Goal: Task Accomplishment & Management: Manage account settings

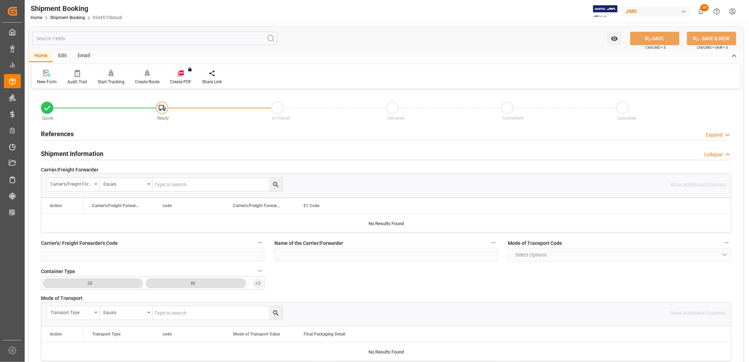
click at [66, 130] on h2 "References" at bounding box center [57, 134] width 33 height 10
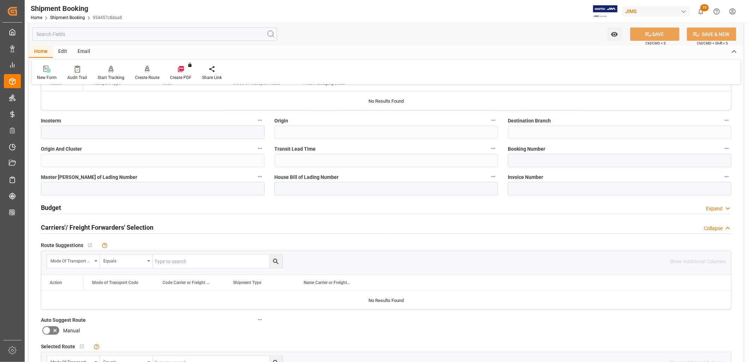
scroll to position [431, 0]
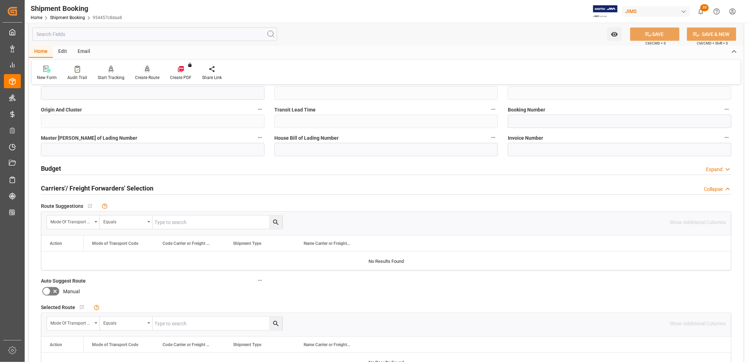
click at [145, 72] on icon at bounding box center [147, 69] width 5 height 7
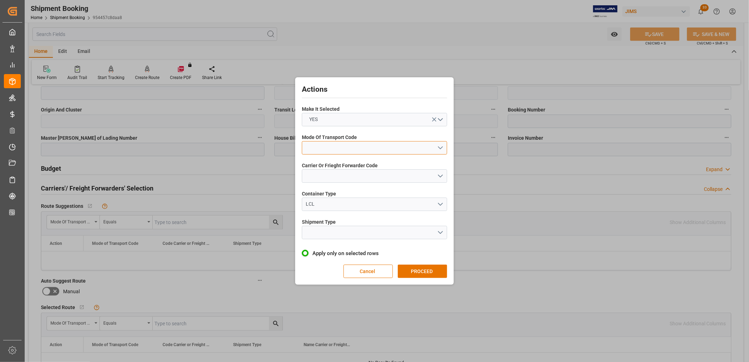
click at [442, 146] on button "open menu" at bounding box center [374, 147] width 145 height 13
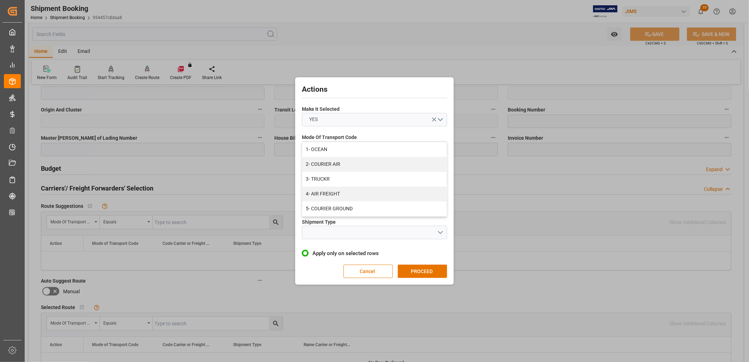
click at [540, 159] on div "Actions Make It Selected YES Mode Of Transport Code 1- OCEAN 2- COURIER AIR 3- …" at bounding box center [374, 181] width 749 height 362
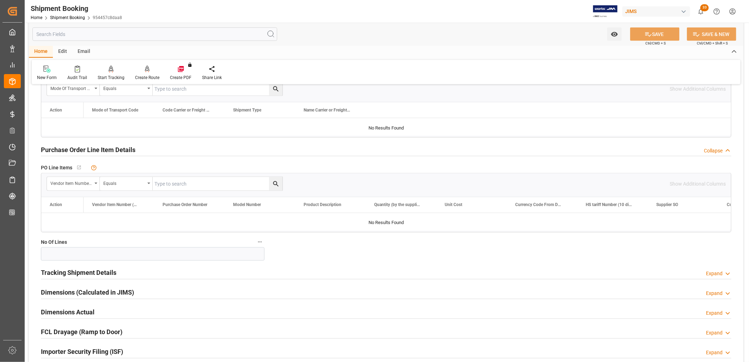
scroll to position [666, 0]
click at [90, 270] on h2 "Tracking Shipment Details" at bounding box center [78, 273] width 75 height 10
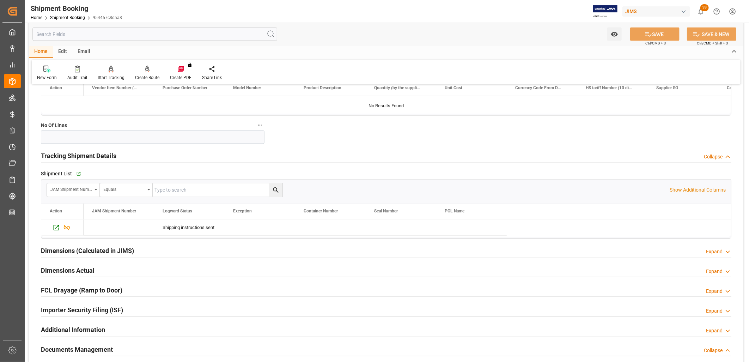
scroll to position [783, 0]
click at [56, 226] on icon "Press SPACE to select this row." at bounding box center [56, 225] width 7 height 7
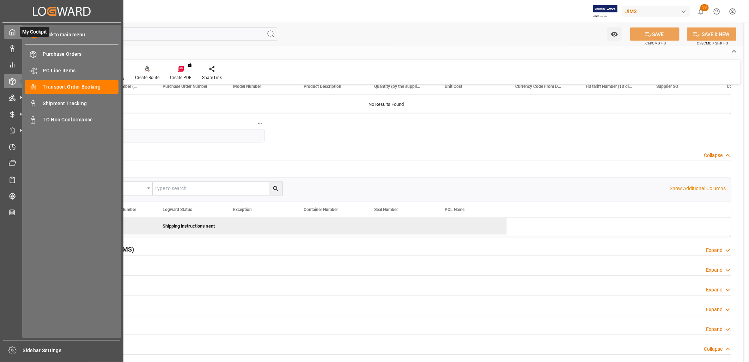
click at [13, 29] on icon at bounding box center [12, 32] width 7 height 7
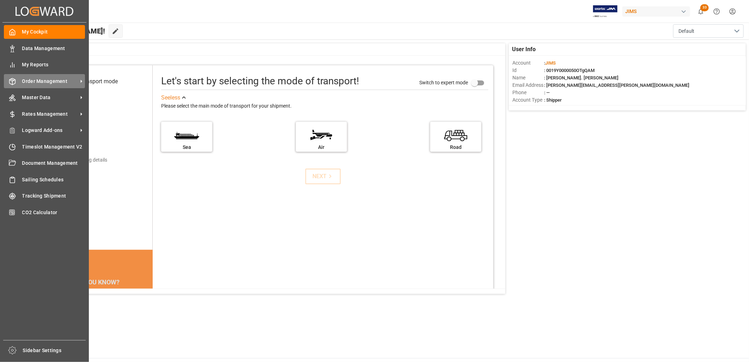
click at [63, 78] on span "Order Management" at bounding box center [50, 81] width 56 height 7
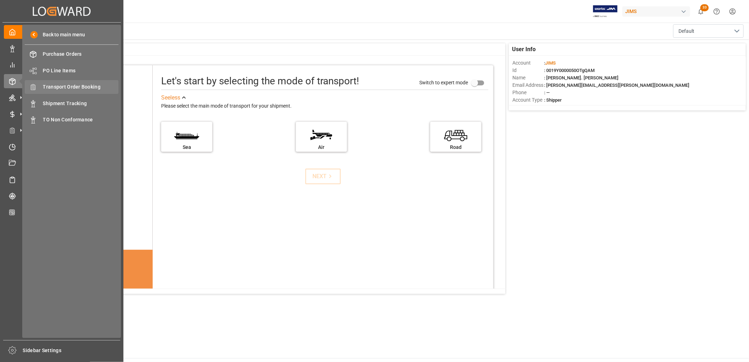
click at [89, 83] on span "Transport Order Booking" at bounding box center [81, 86] width 76 height 7
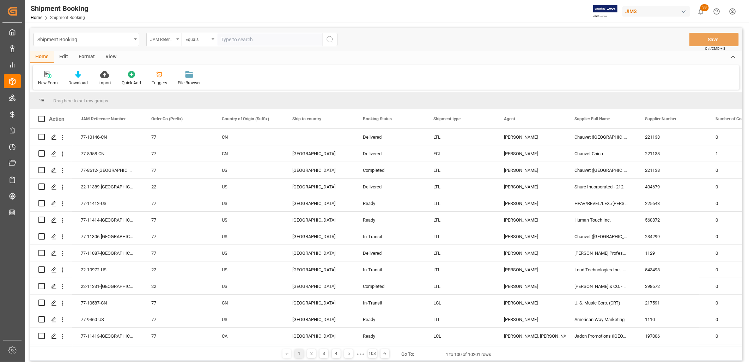
click at [178, 39] on icon "open menu" at bounding box center [177, 38] width 3 height 1
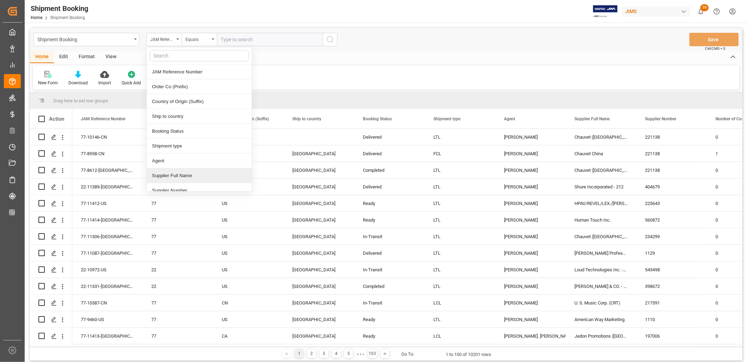
click at [176, 175] on div "Supplier Full Name" at bounding box center [199, 175] width 105 height 15
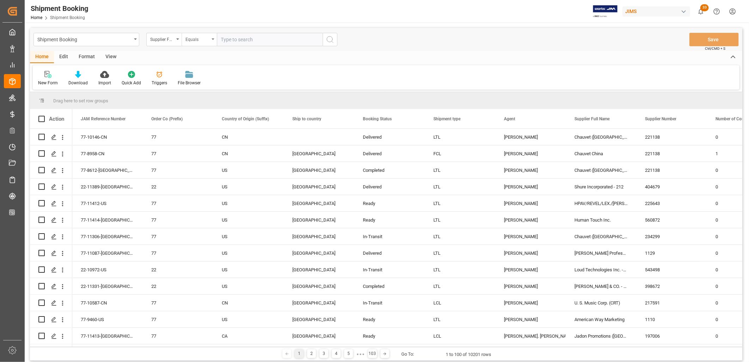
click at [213, 37] on div "Equals" at bounding box center [199, 39] width 35 height 13
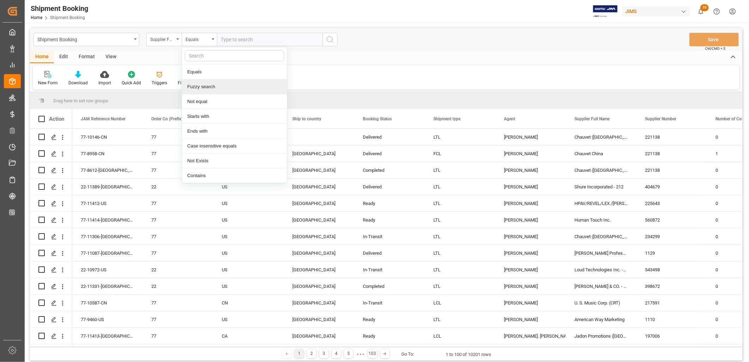
drag, startPoint x: 211, startPoint y: 88, endPoint x: 213, endPoint y: 83, distance: 5.4
click at [212, 86] on div "Fuzzy search" at bounding box center [234, 86] width 105 height 15
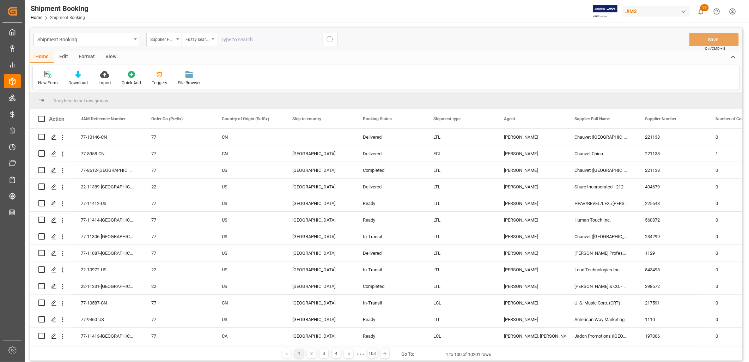
click at [229, 40] on input "text" at bounding box center [270, 39] width 106 height 13
type input "Boblen"
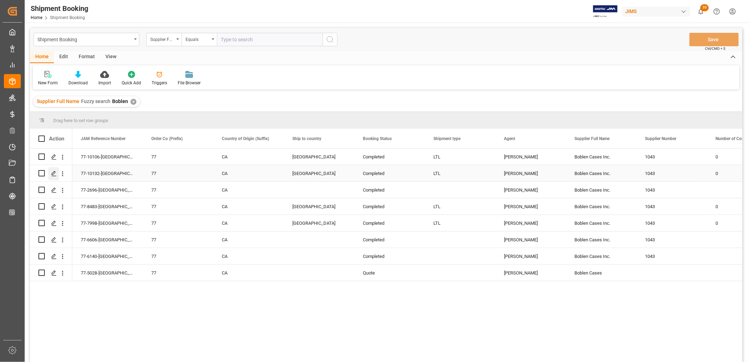
click at [53, 173] on icon "Press SPACE to select this row." at bounding box center [54, 174] width 6 height 6
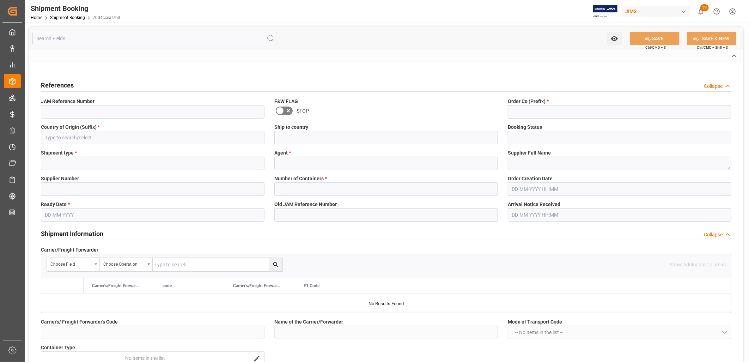
type input "77-10132-[GEOGRAPHIC_DATA]"
type input "77"
type input "CA"
type input "[GEOGRAPHIC_DATA]"
type input "Completed"
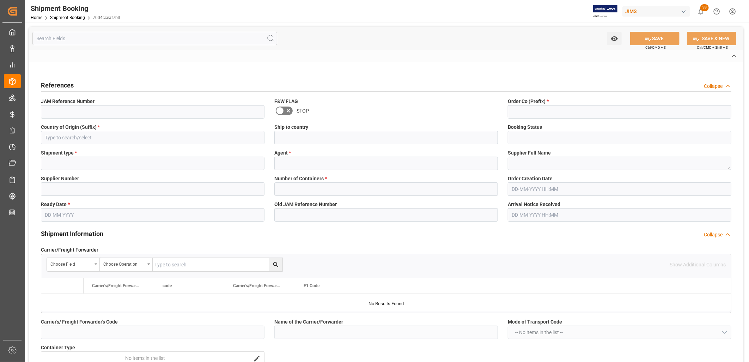
type input "LTL"
type input "[PERSON_NAME]"
type textarea "Boblen Cases Inc."
type input "1043"
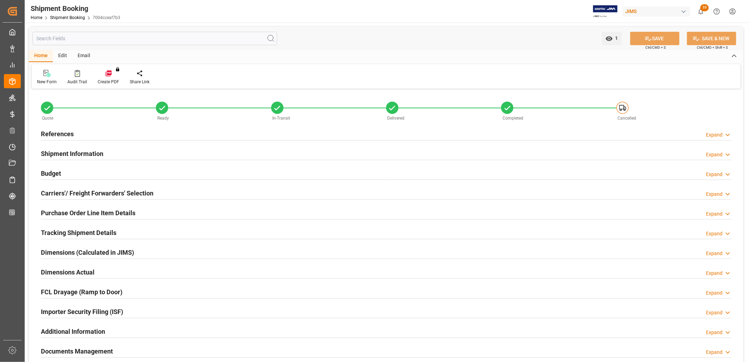
type input "0"
type input "14"
type input "[DATE]"
click at [67, 135] on h2 "References" at bounding box center [57, 134] width 33 height 10
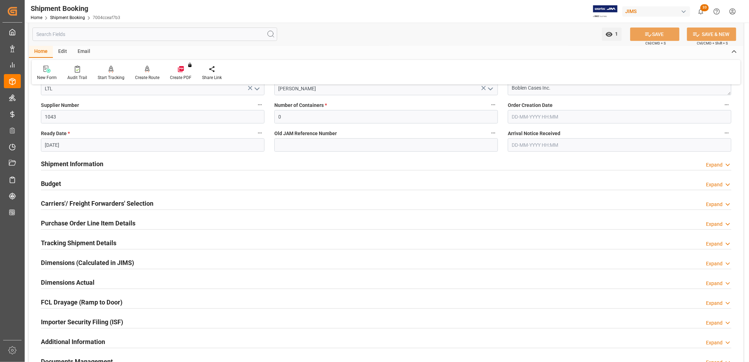
scroll to position [157, 0]
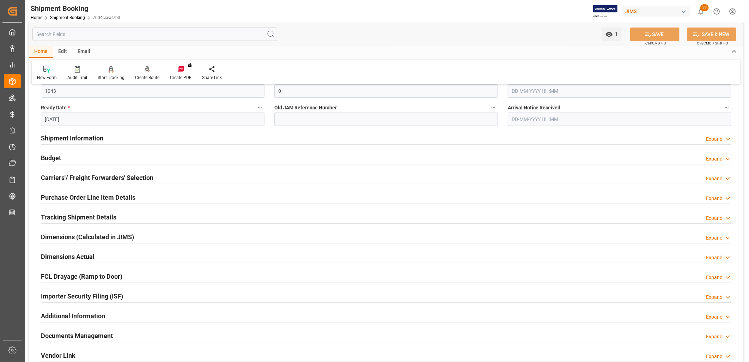
click at [90, 137] on h2 "Shipment Information" at bounding box center [72, 138] width 62 height 10
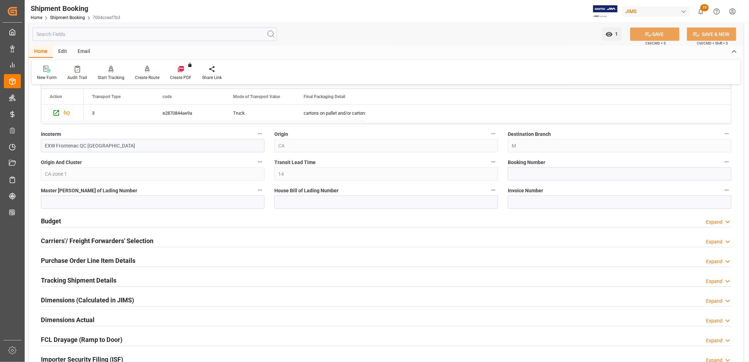
scroll to position [392, 0]
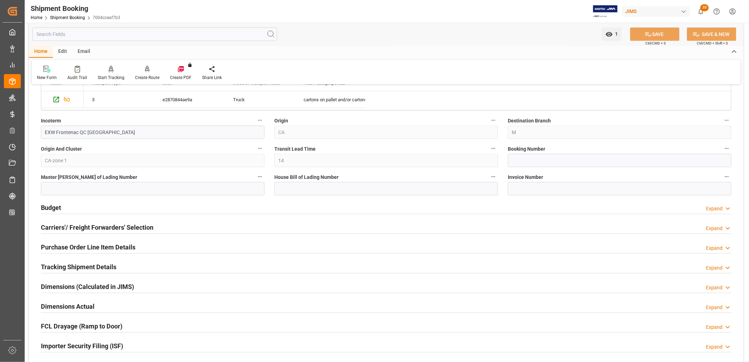
click at [87, 228] on h2 "Carriers'/ Freight Forwarders' Selection" at bounding box center [97, 227] width 112 height 10
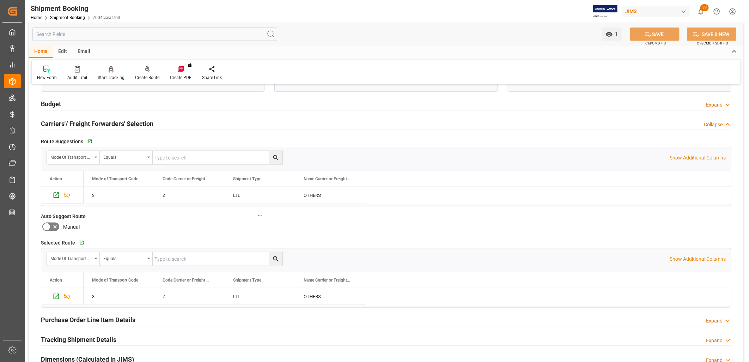
scroll to position [509, 0]
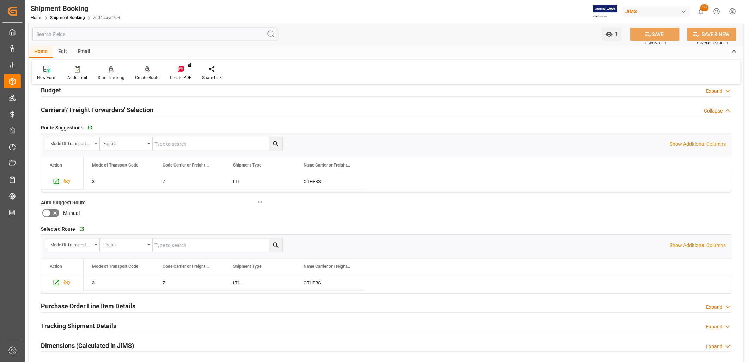
click at [106, 323] on h2 "Tracking Shipment Details" at bounding box center [78, 326] width 75 height 10
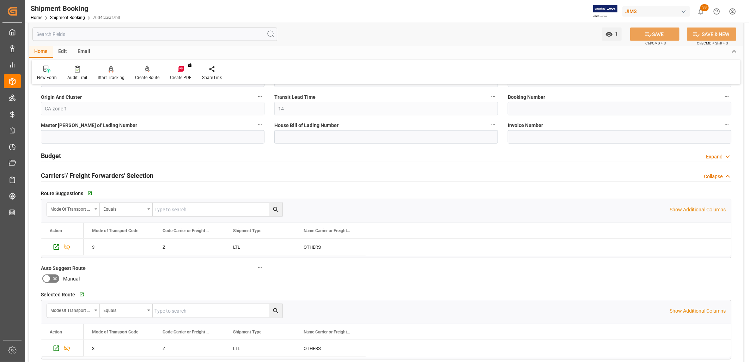
scroll to position [431, 0]
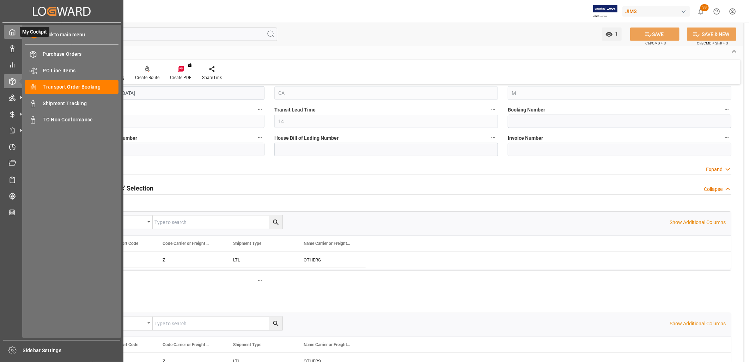
click at [10, 29] on icon at bounding box center [12, 32] width 7 height 7
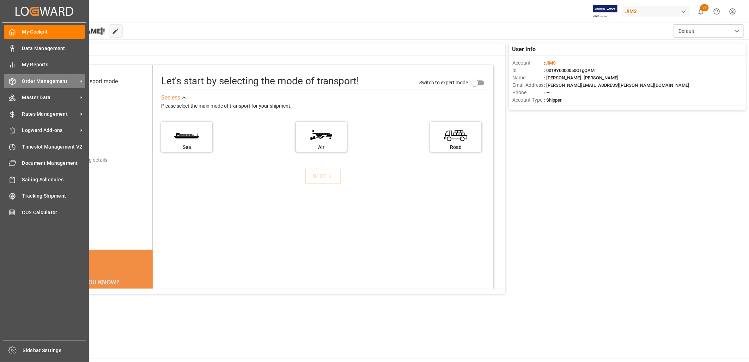
click at [60, 78] on span "Order Management" at bounding box center [50, 81] width 56 height 7
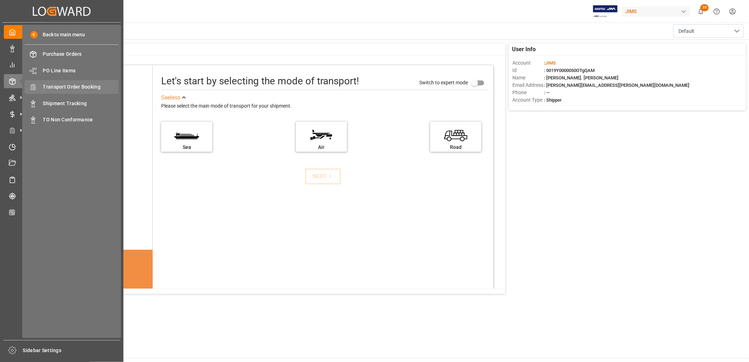
click at [80, 84] on span "Transport Order Booking" at bounding box center [81, 86] width 76 height 7
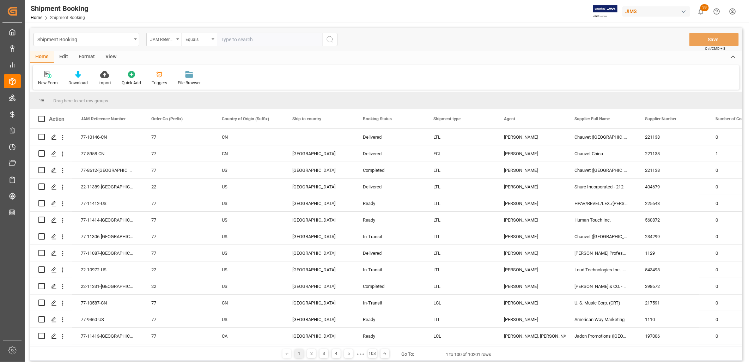
click at [234, 40] on input "text" at bounding box center [270, 39] width 106 height 13
type input "77-11413-[GEOGRAPHIC_DATA]"
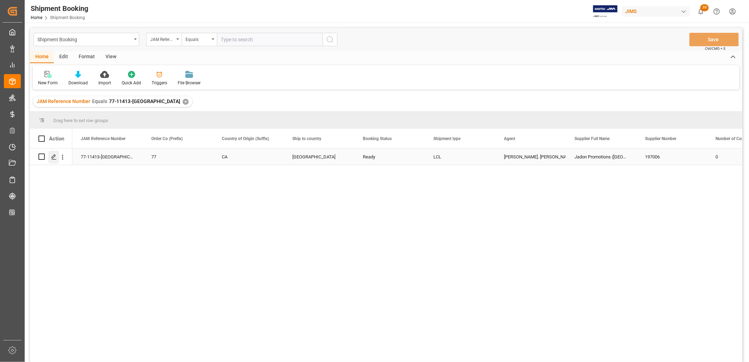
click at [53, 154] on icon "Press SPACE to select this row." at bounding box center [54, 157] width 6 height 6
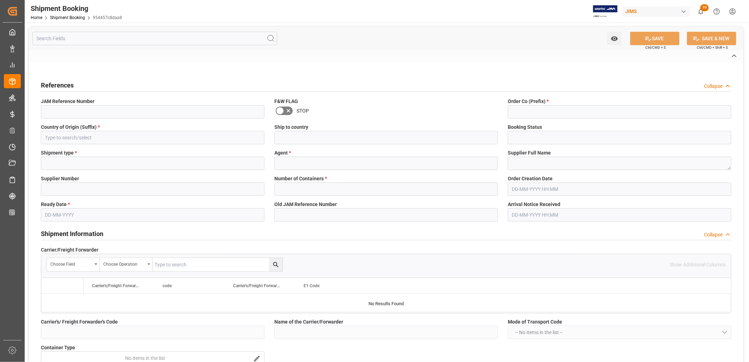
type input "77-11413-[GEOGRAPHIC_DATA]"
type input "77"
type input "CA"
type input "[GEOGRAPHIC_DATA]"
type input "Ready"
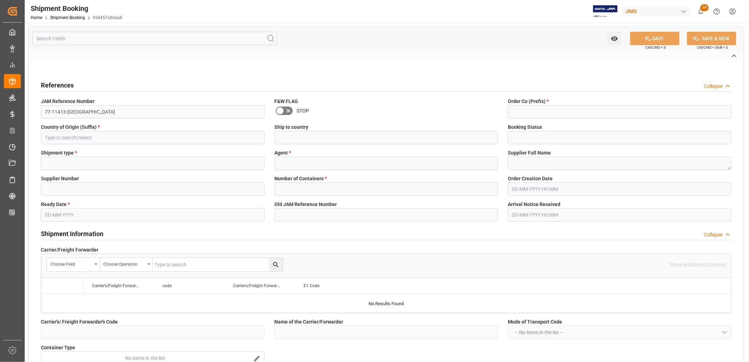
type input "LCL"
type input "[PERSON_NAME]. [PERSON_NAME]"
type textarea "Jadon Promotions ([GEOGRAPHIC_DATA])"
type input "197006"
type input "0"
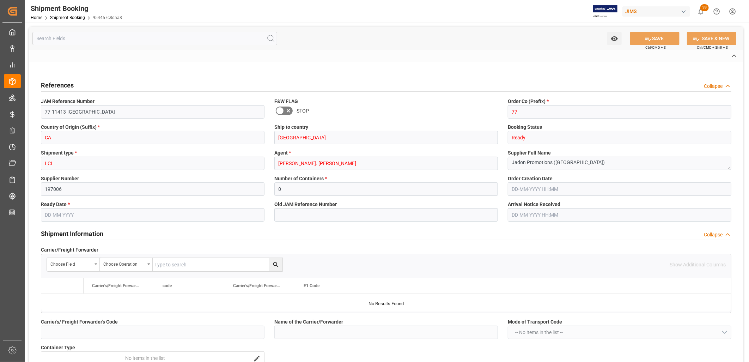
type input "[DATE]"
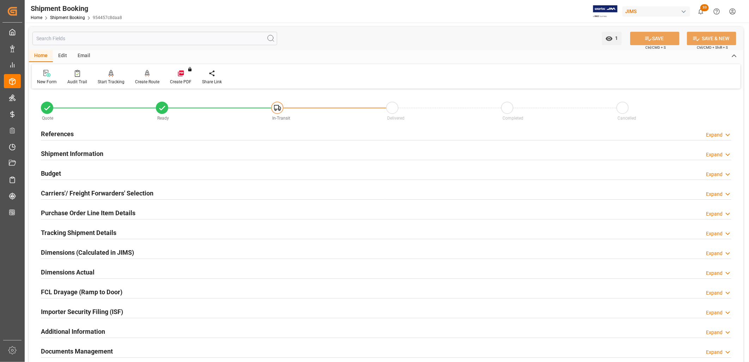
click at [62, 134] on h2 "References" at bounding box center [57, 134] width 33 height 10
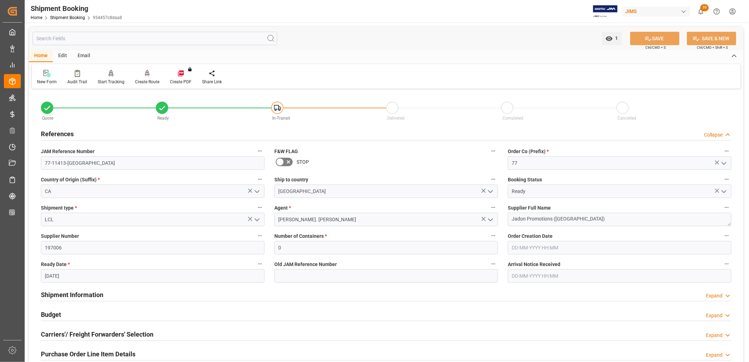
click at [258, 217] on icon "open menu" at bounding box center [257, 219] width 8 height 8
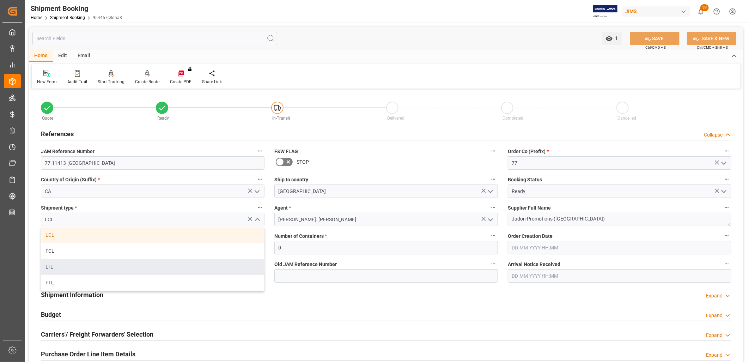
click at [51, 266] on div "LTL" at bounding box center [152, 267] width 223 height 16
type input "LTL"
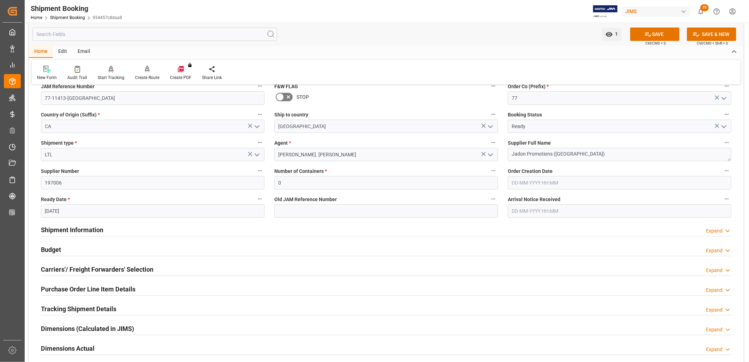
scroll to position [78, 0]
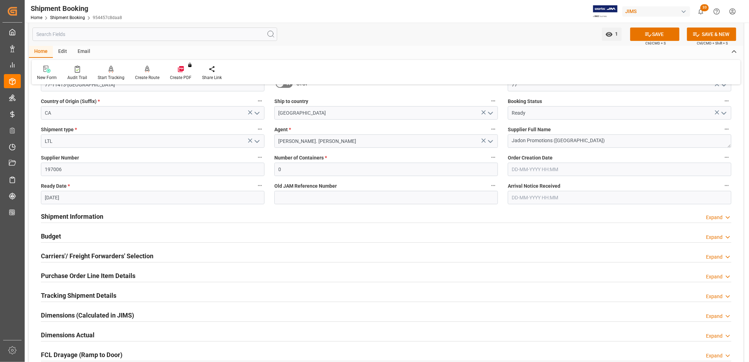
click at [80, 214] on h2 "Shipment Information" at bounding box center [72, 217] width 62 height 10
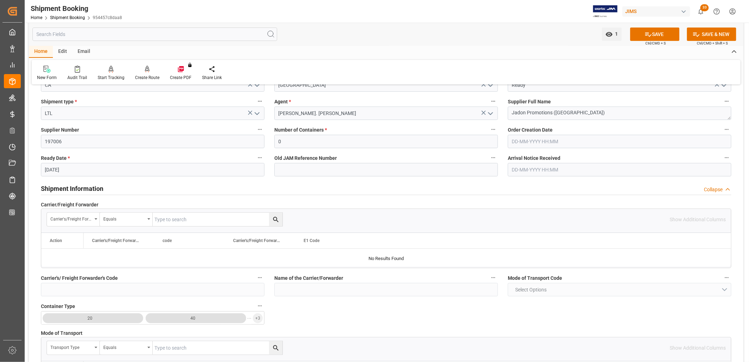
scroll to position [117, 0]
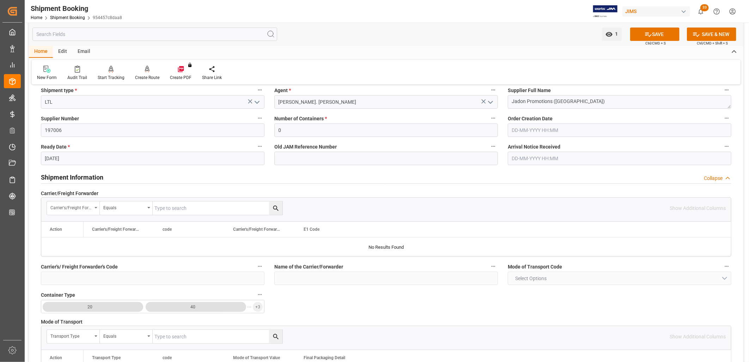
click at [96, 207] on icon "open menu" at bounding box center [95, 207] width 3 height 1
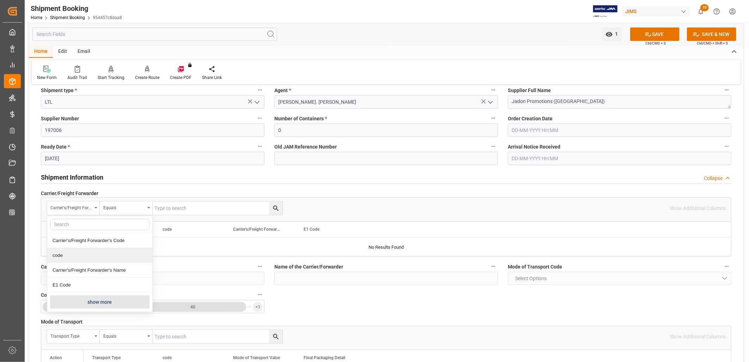
click at [234, 249] on div at bounding box center [386, 246] width 690 height 18
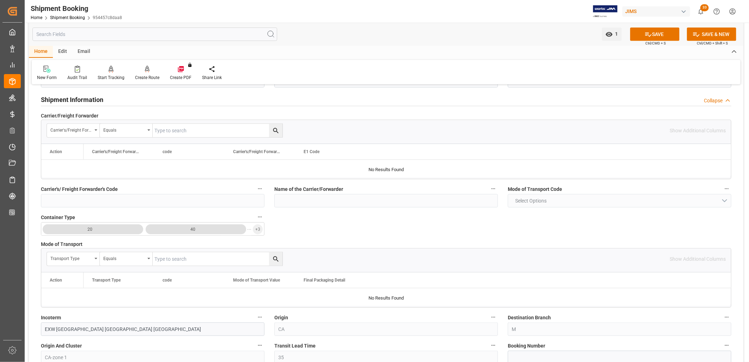
scroll to position [196, 0]
click at [97, 256] on div "Transport Type" at bounding box center [73, 257] width 53 height 13
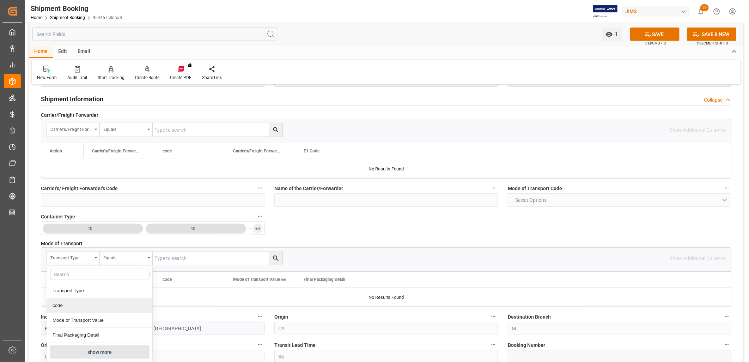
click at [300, 277] on div "Final Packaging Detail" at bounding box center [330, 279] width 71 height 16
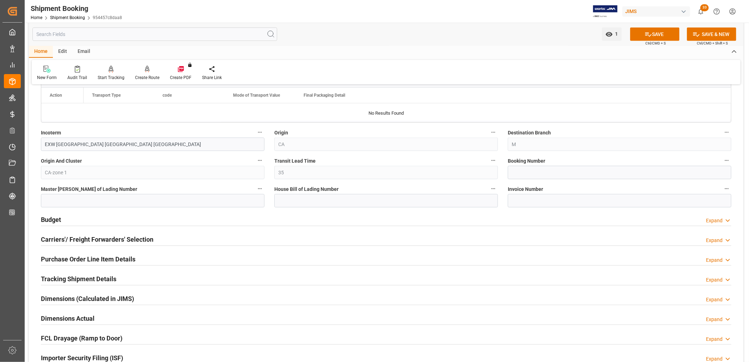
scroll to position [392, 0]
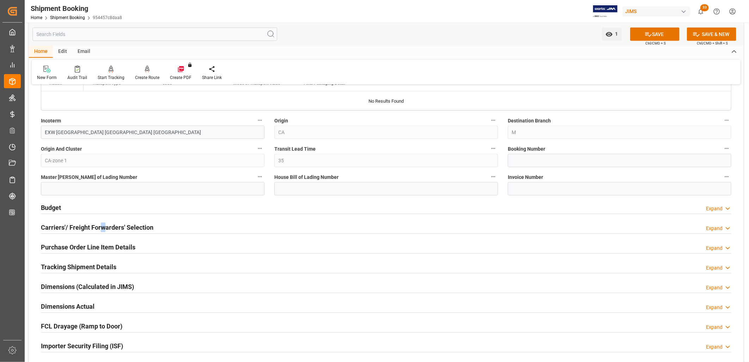
click at [102, 224] on h2 "Carriers'/ Freight Forwarders' Selection" at bounding box center [97, 227] width 112 height 10
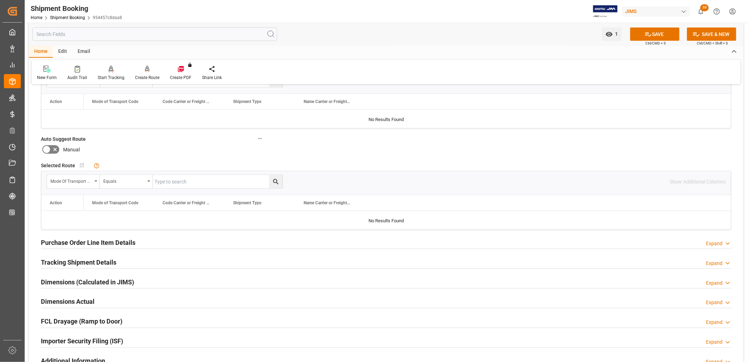
scroll to position [587, 0]
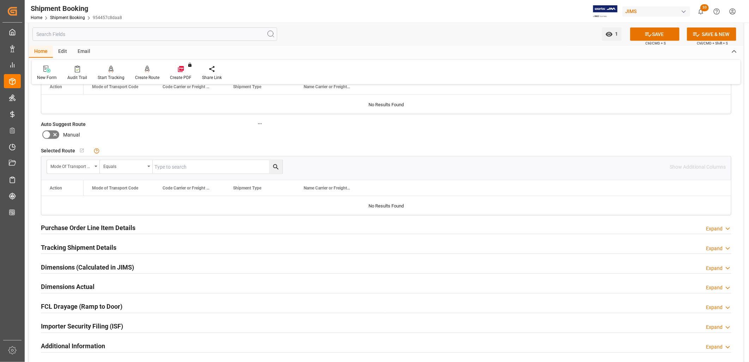
click at [99, 245] on h2 "Tracking Shipment Details" at bounding box center [78, 248] width 75 height 10
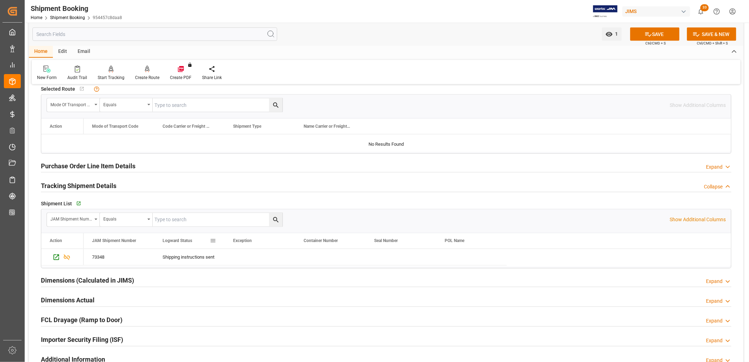
scroll to position [666, 0]
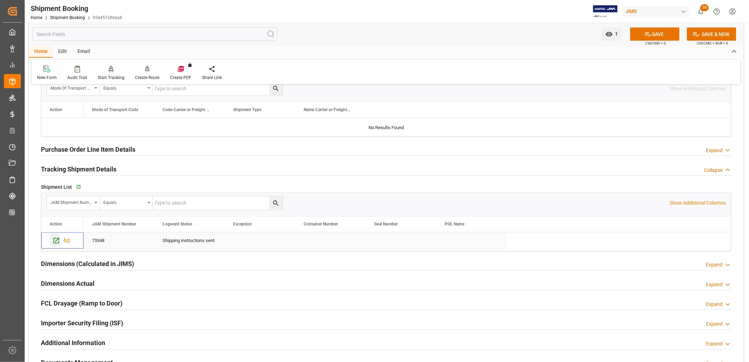
click at [56, 238] on icon "Press SPACE to select this row." at bounding box center [57, 241] width 6 height 6
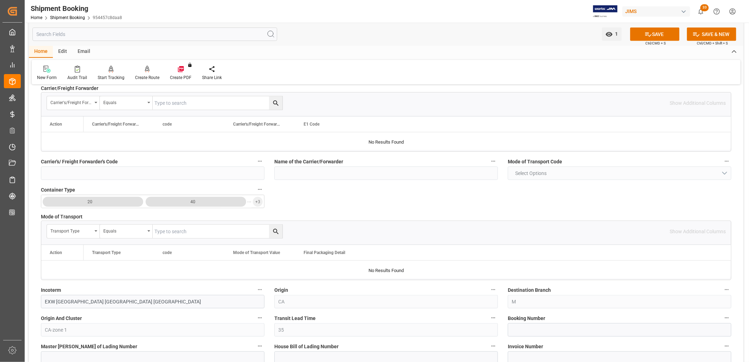
scroll to position [0, 0]
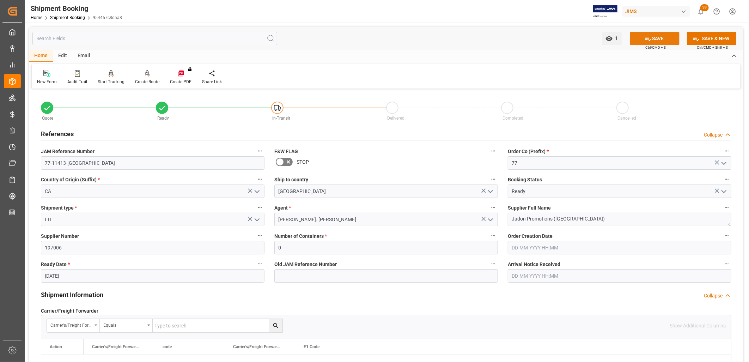
click at [668, 37] on button "SAVE" at bounding box center [654, 38] width 49 height 13
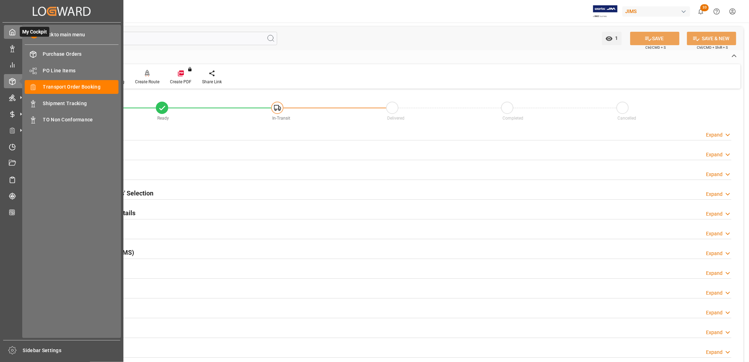
click at [11, 31] on icon at bounding box center [12, 32] width 7 height 7
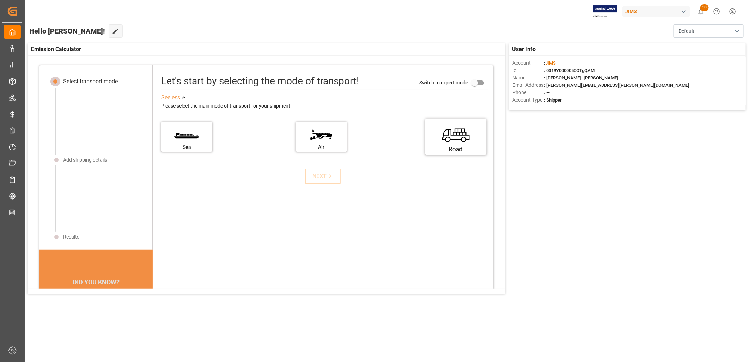
click at [446, 136] on label "Road" at bounding box center [455, 135] width 53 height 30
click at [0, 0] on input "Road" at bounding box center [0, 0] width 0 height 0
click at [446, 136] on label "Road" at bounding box center [455, 135] width 53 height 30
click at [0, 0] on input "Road" at bounding box center [0, 0] width 0 height 0
click at [101, 275] on div "DID YOU KNOW?" at bounding box center [96, 281] width 114 height 15
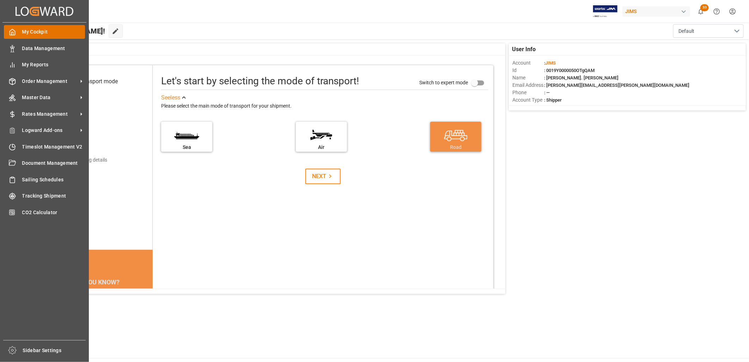
click at [12, 33] on icon at bounding box center [12, 32] width 7 height 7
click at [43, 46] on span "Data Management" at bounding box center [53, 48] width 63 height 7
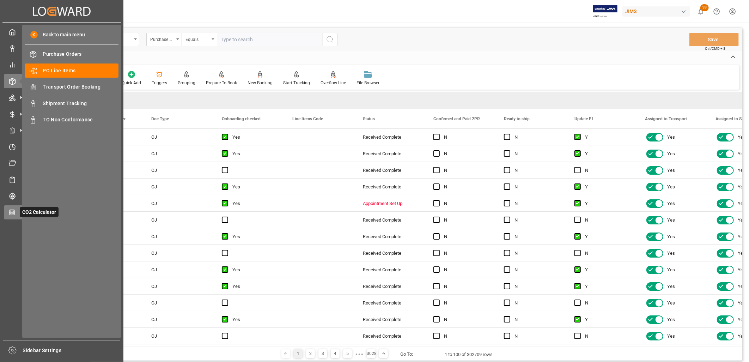
click at [9, 209] on icon at bounding box center [11, 211] width 5 height 5
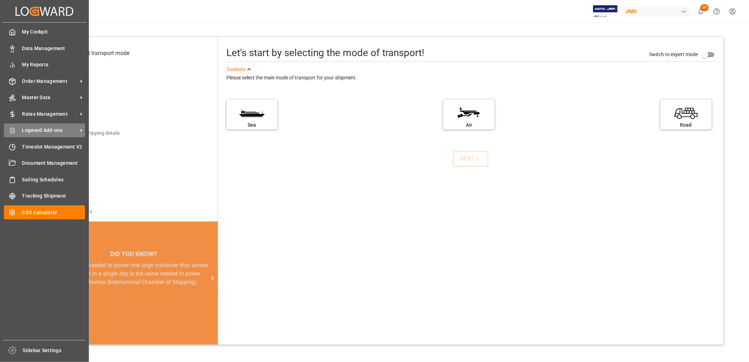
click at [29, 129] on span "Logward Add-ons" at bounding box center [50, 130] width 56 height 7
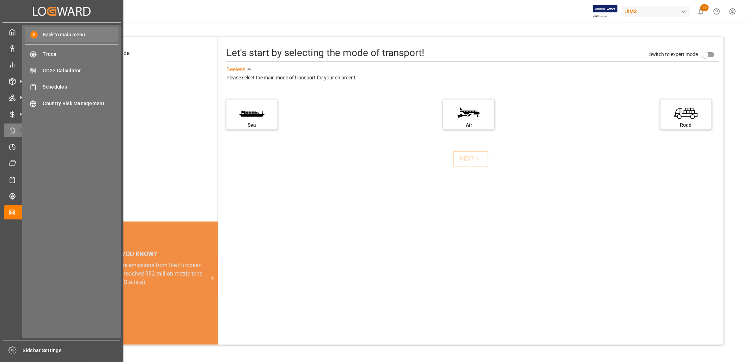
click at [33, 32] on span at bounding box center [33, 34] width 7 height 7
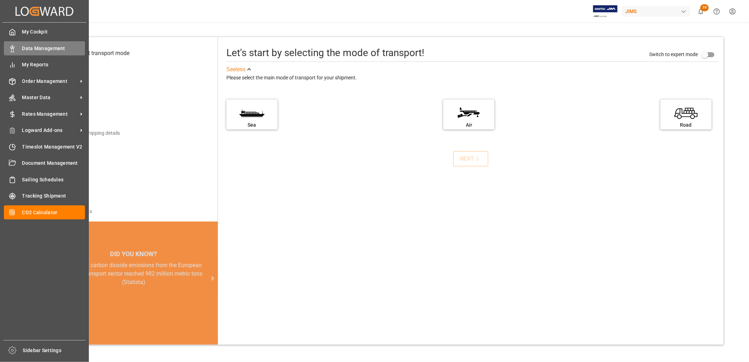
click at [44, 46] on span "Data Management" at bounding box center [53, 48] width 63 height 7
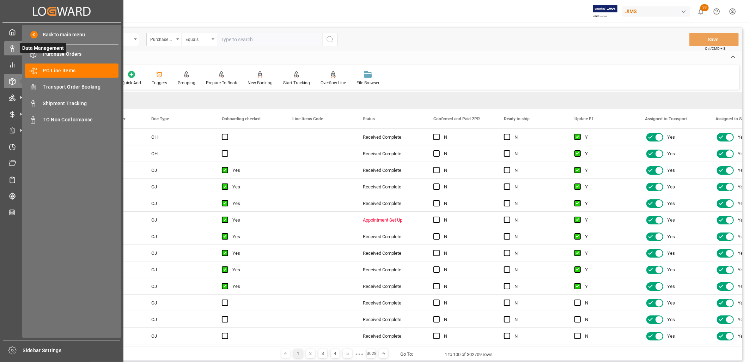
click at [15, 47] on icon at bounding box center [12, 48] width 7 height 7
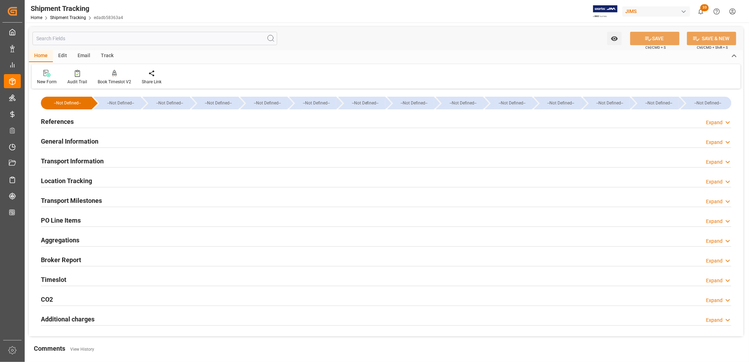
type input "[DATE]"
click at [62, 121] on h2 "References" at bounding box center [57, 122] width 33 height 10
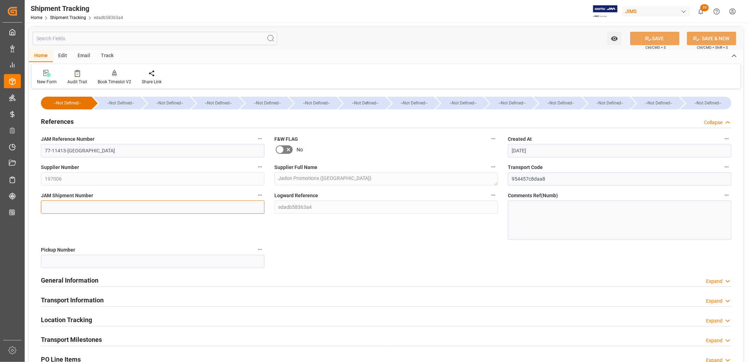
click at [62, 207] on input at bounding box center [153, 206] width 224 height 13
type input "73348"
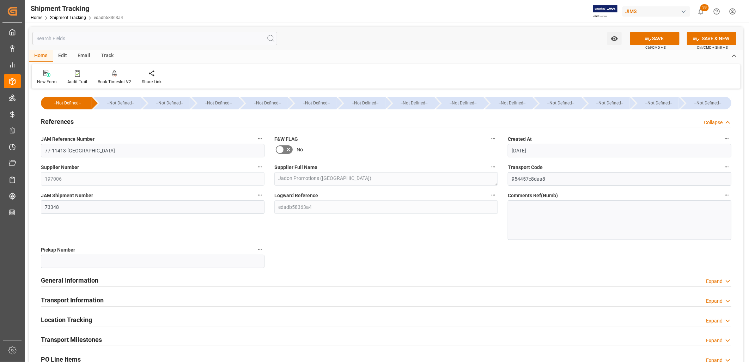
click at [542, 212] on div at bounding box center [620, 219] width 224 height 39
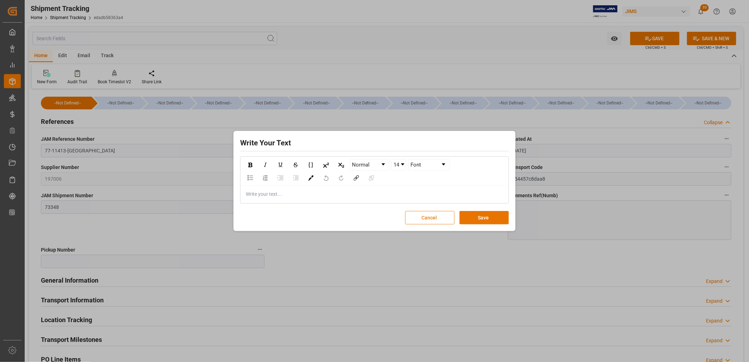
click at [437, 220] on button "Cancel" at bounding box center [429, 217] width 49 height 13
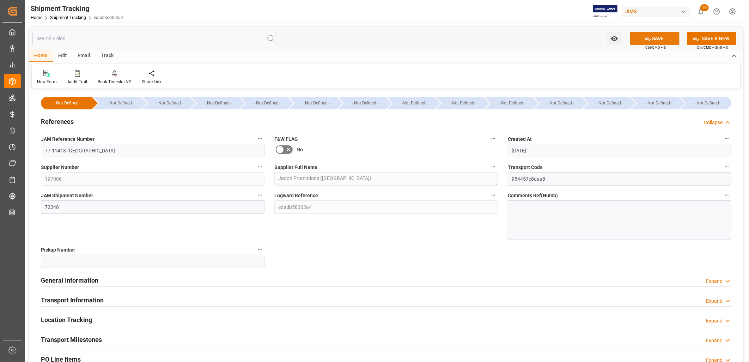
click at [660, 38] on button "SAVE" at bounding box center [654, 38] width 49 height 13
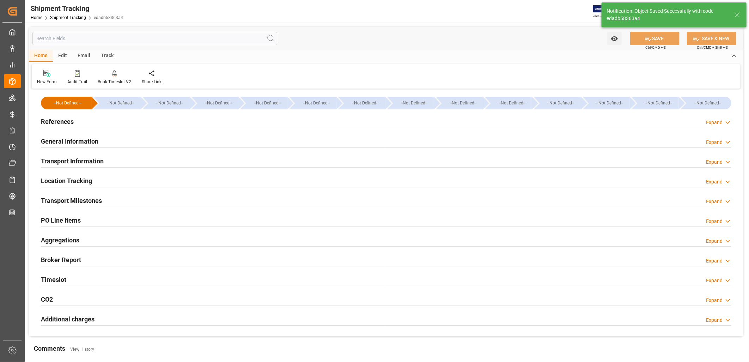
click at [93, 163] on h2 "Transport Information" at bounding box center [72, 161] width 63 height 10
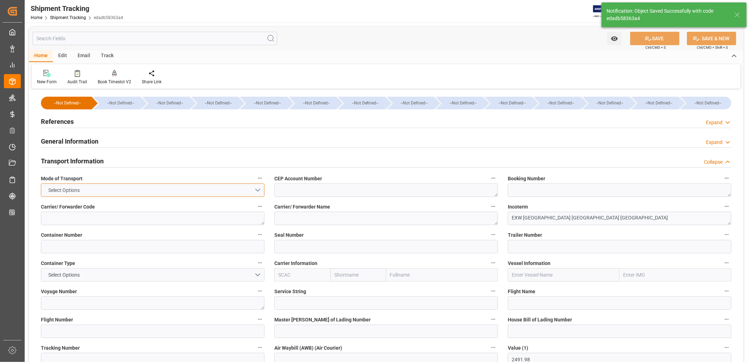
click at [258, 188] on button "Select Options" at bounding box center [153, 189] width 224 height 13
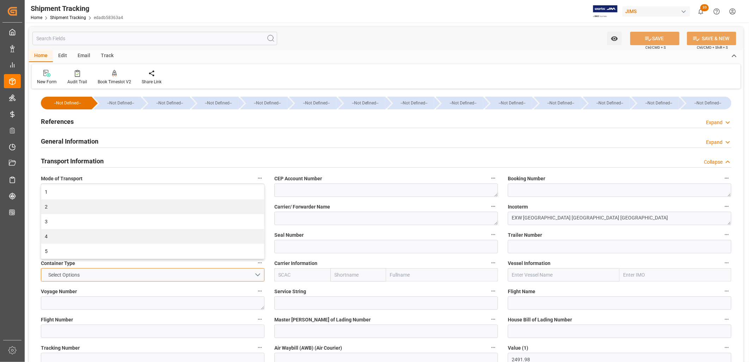
click at [258, 274] on button "Select Options" at bounding box center [153, 274] width 224 height 13
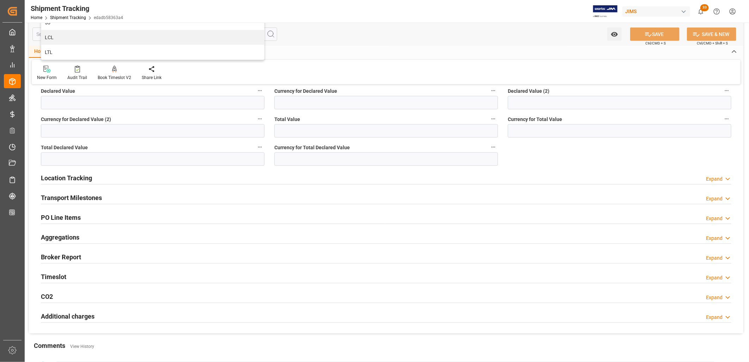
scroll to position [353, 0]
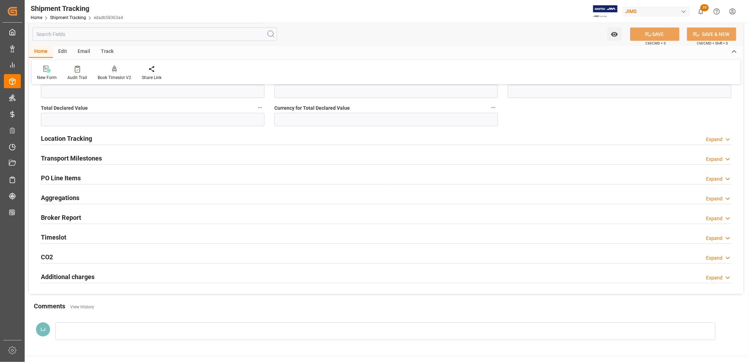
click at [88, 155] on h2 "Transport Milestones" at bounding box center [71, 158] width 61 height 10
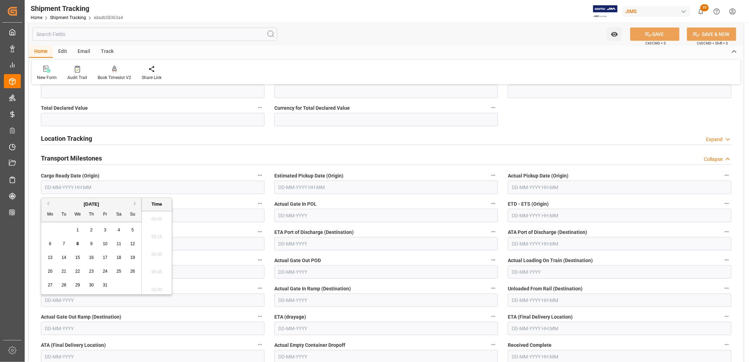
click at [81, 186] on input "text" at bounding box center [153, 187] width 224 height 13
click at [49, 228] on div "29 30 1 2 3 4 5" at bounding box center [91, 230] width 96 height 14
click at [78, 243] on span "8" at bounding box center [78, 243] width 2 height 5
type input "08-10-2025 00:00"
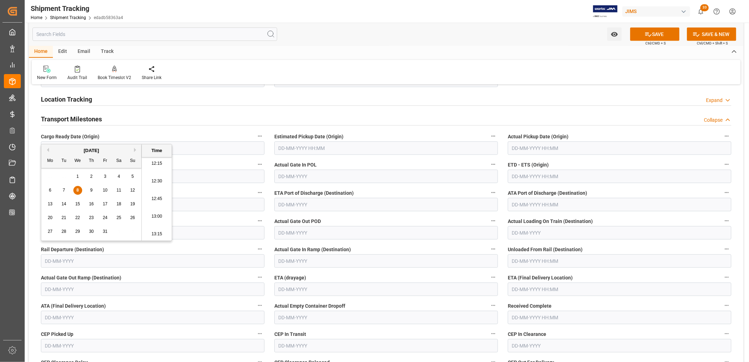
scroll to position [431, 0]
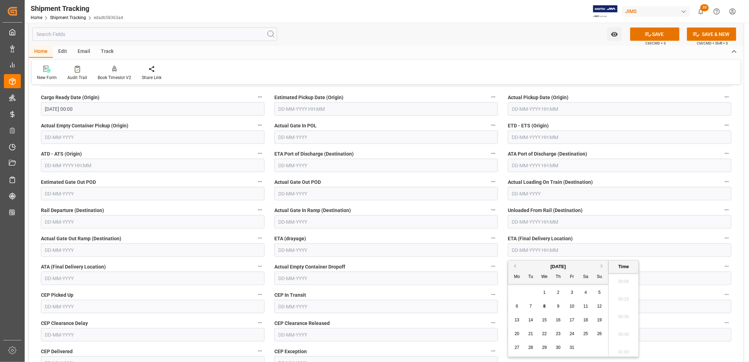
click at [525, 251] on input "text" at bounding box center [620, 249] width 224 height 13
click at [522, 301] on div "6 7 8 9 10 11 12" at bounding box center [558, 306] width 96 height 14
click at [571, 319] on span "17" at bounding box center [571, 319] width 5 height 5
type input "17-10-2025 00:00"
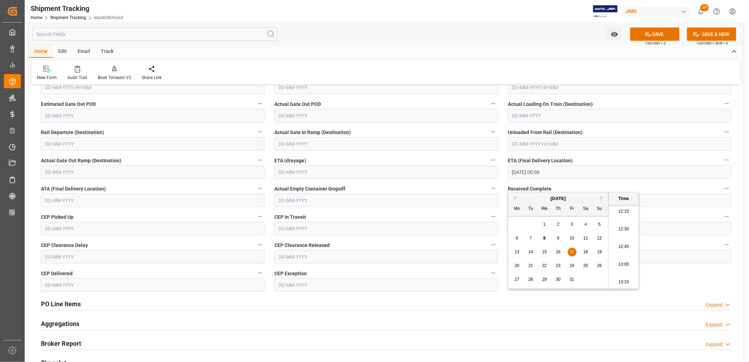
scroll to position [509, 0]
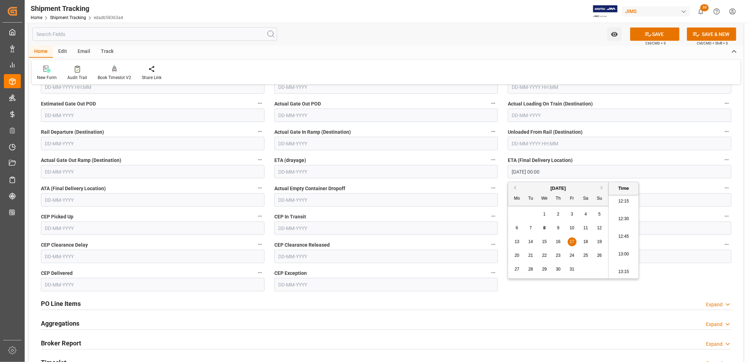
click at [658, 139] on input "text" at bounding box center [620, 143] width 224 height 13
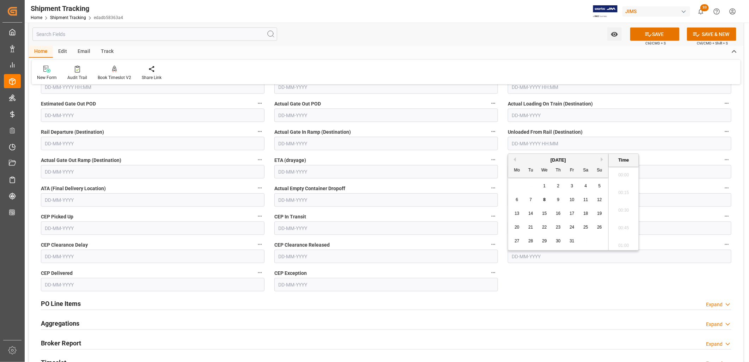
scroll to position [866, 0]
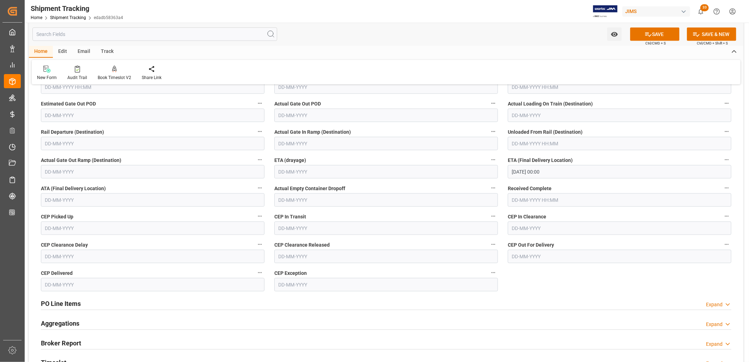
click at [416, 161] on label "ETA (drayage)" at bounding box center [386, 160] width 224 height 10
click at [489, 161] on button "ETA (drayage)" at bounding box center [493, 159] width 9 height 9
click at [698, 175] on div at bounding box center [374, 181] width 749 height 362
click at [668, 29] on button "SAVE" at bounding box center [654, 33] width 49 height 13
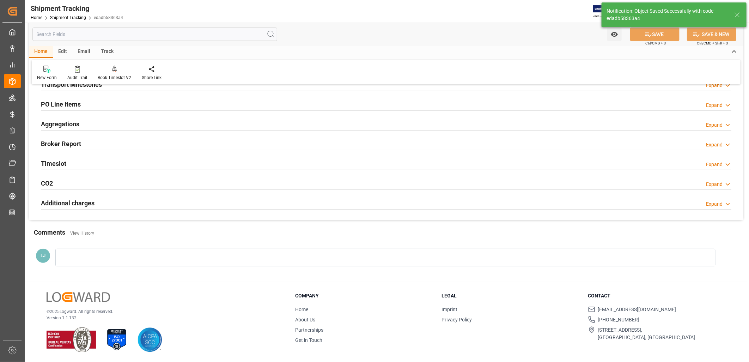
scroll to position [0, 0]
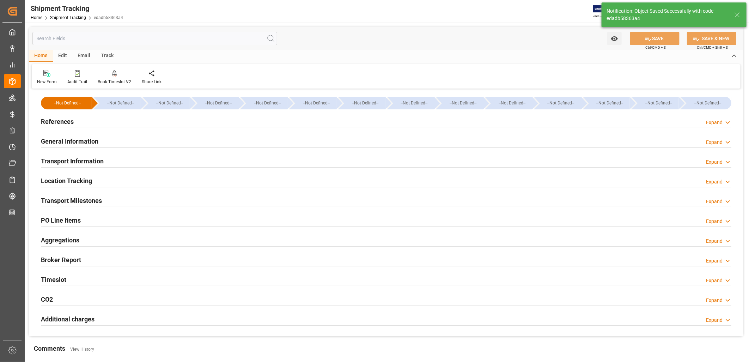
click at [80, 161] on h2 "Transport Information" at bounding box center [72, 161] width 63 height 10
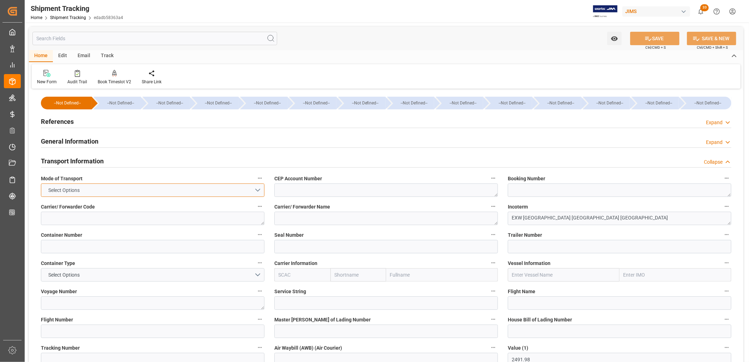
click at [256, 188] on button "Select Options" at bounding box center [153, 189] width 224 height 13
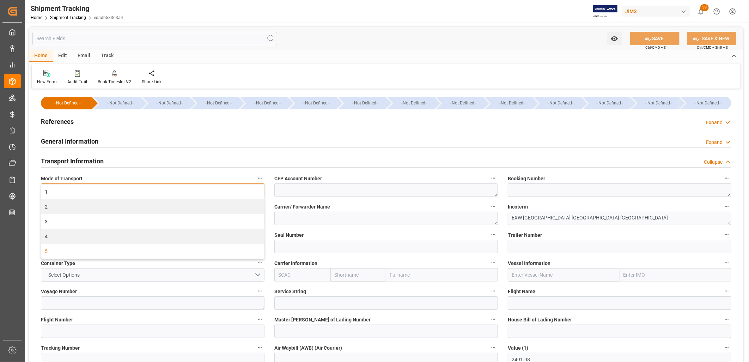
click at [53, 247] on div "5" at bounding box center [152, 251] width 223 height 15
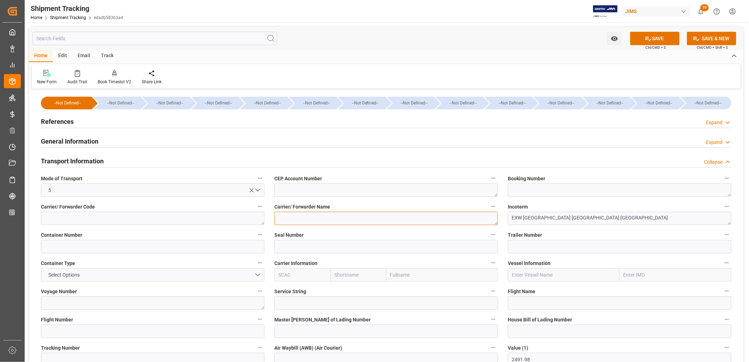
click at [295, 217] on textarea at bounding box center [386, 218] width 224 height 13
click at [258, 274] on button "Select Options" at bounding box center [153, 274] width 224 height 13
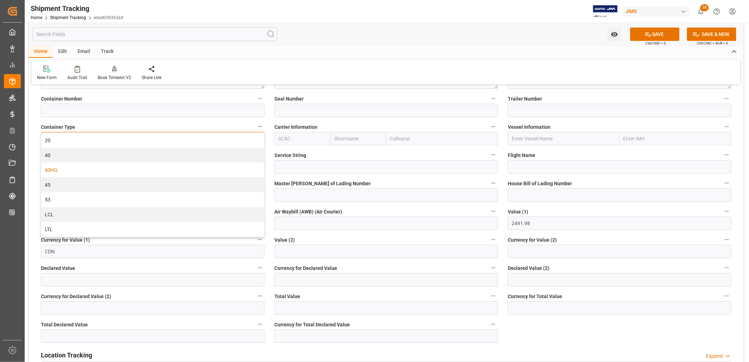
scroll to position [157, 0]
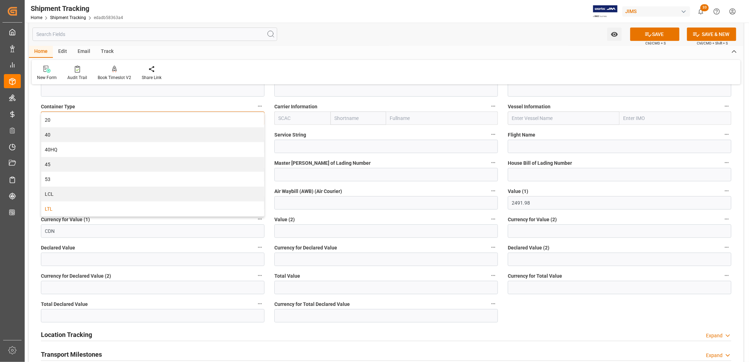
click at [57, 206] on div "LTL" at bounding box center [152, 208] width 223 height 15
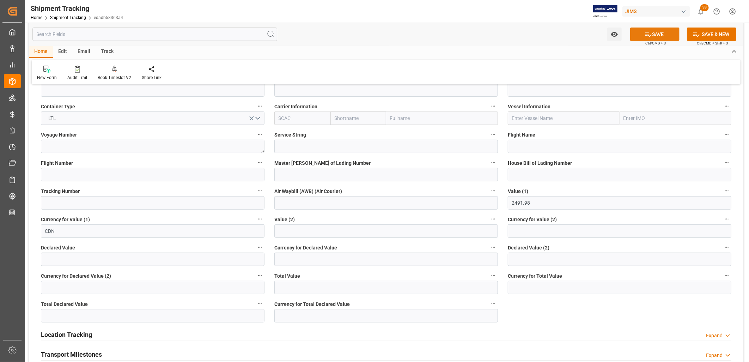
click at [654, 33] on button "SAVE" at bounding box center [654, 33] width 49 height 13
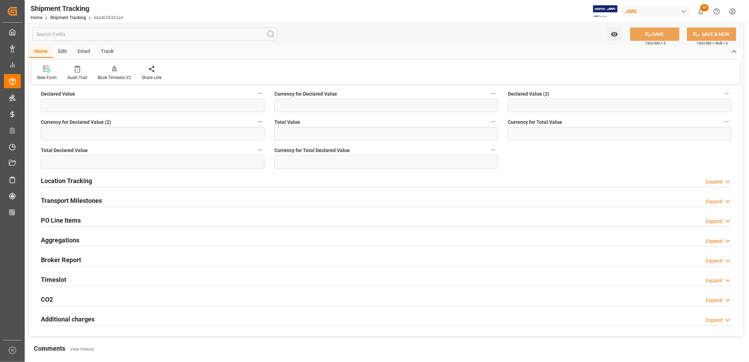
scroll to position [313, 0]
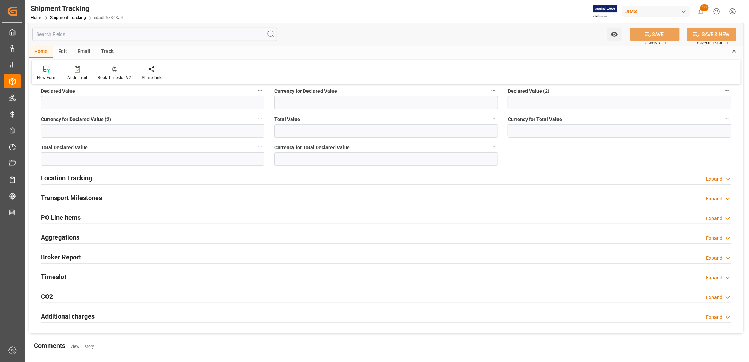
click at [72, 179] on h2 "Location Tracking" at bounding box center [66, 178] width 51 height 10
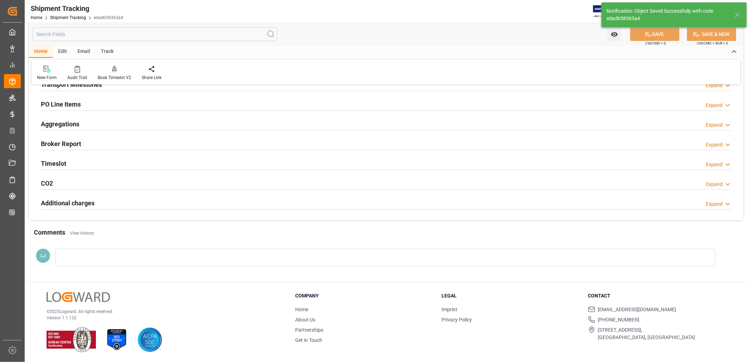
scroll to position [3, 0]
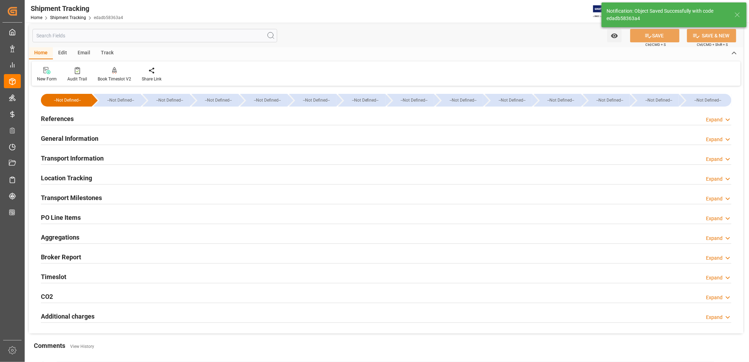
click at [91, 194] on h2 "Transport Milestones" at bounding box center [71, 198] width 61 height 10
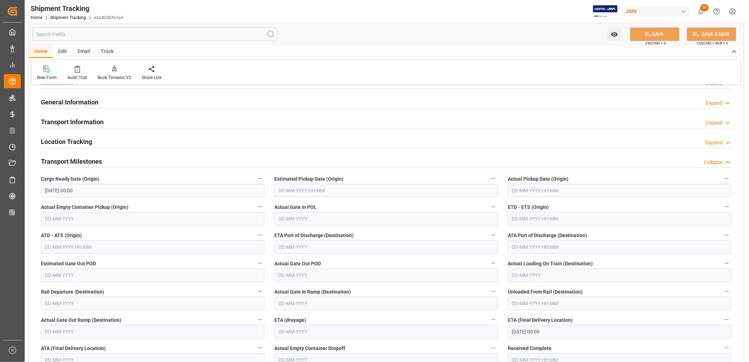
scroll to position [0, 0]
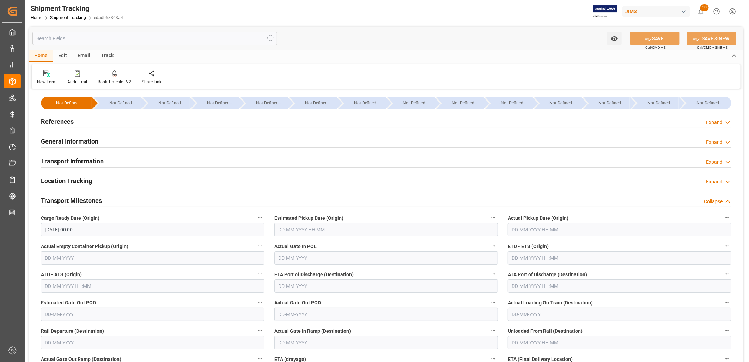
click at [56, 119] on h2 "References" at bounding box center [57, 122] width 33 height 10
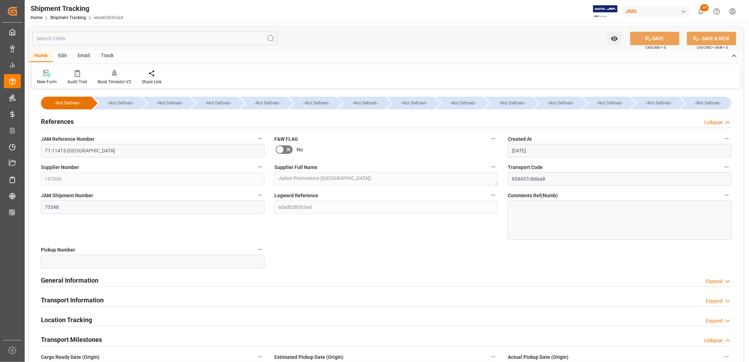
click at [524, 205] on div at bounding box center [620, 219] width 224 height 39
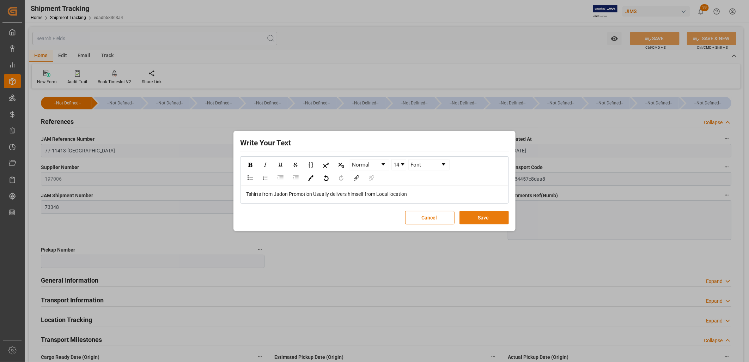
click at [482, 213] on button "Save" at bounding box center [483, 217] width 49 height 13
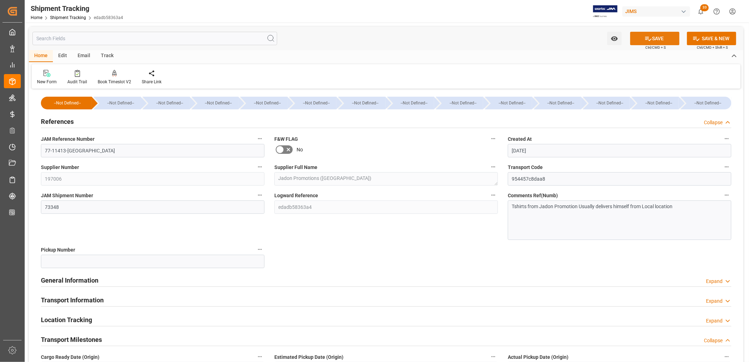
click at [660, 39] on button "SAVE" at bounding box center [654, 38] width 49 height 13
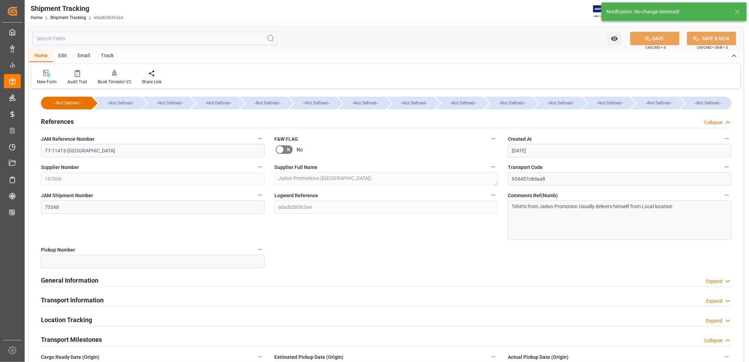
drag, startPoint x: 374, startPoint y: 237, endPoint x: 295, endPoint y: 245, distance: 79.4
click at [374, 237] on div "Logward Reference edadb58363a4" at bounding box center [385, 215] width 233 height 54
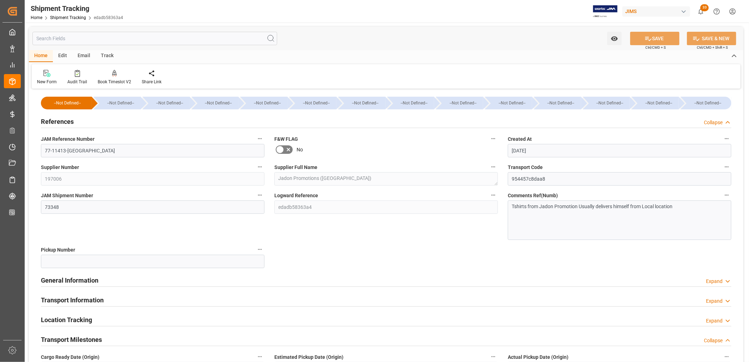
click at [63, 279] on h2 "General Information" at bounding box center [69, 280] width 57 height 10
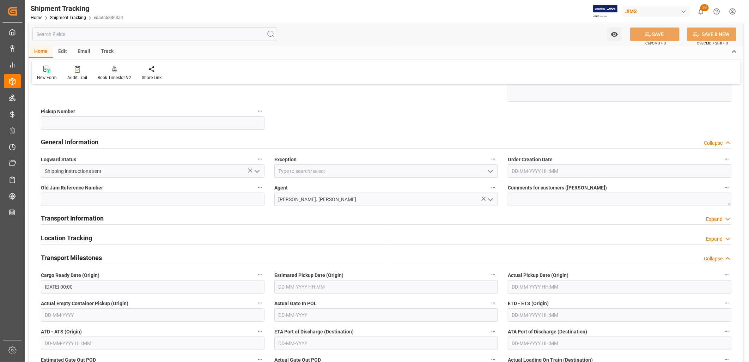
scroll to position [157, 0]
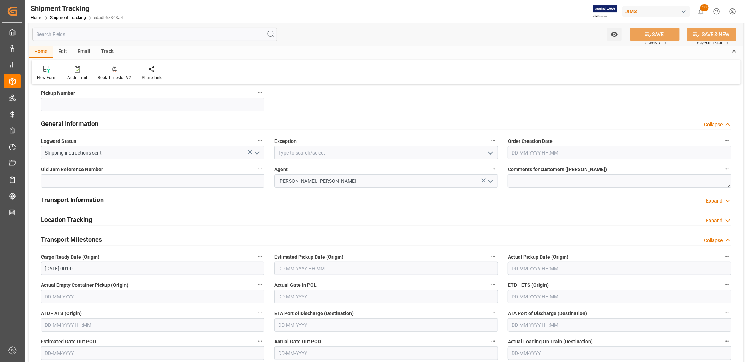
click at [490, 153] on polyline "open menu" at bounding box center [490, 153] width 4 height 2
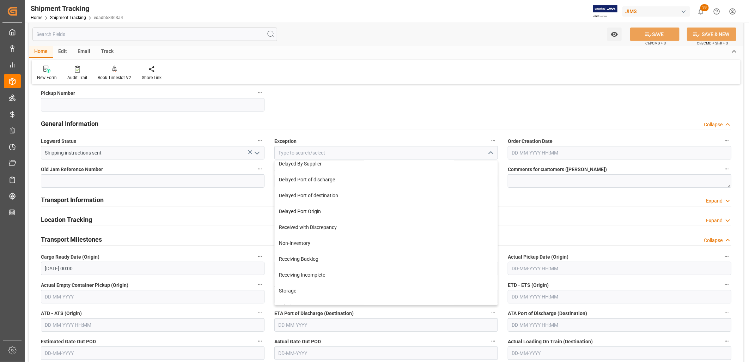
scroll to position [65, 0]
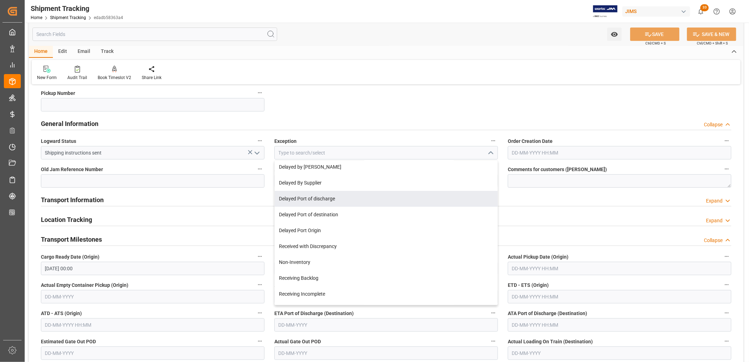
click at [429, 103] on div "--Not Defined-- --Not Defined-- --Not Defined-- --Not Defined-- --Not Defined--…" at bounding box center [386, 295] width 714 height 723
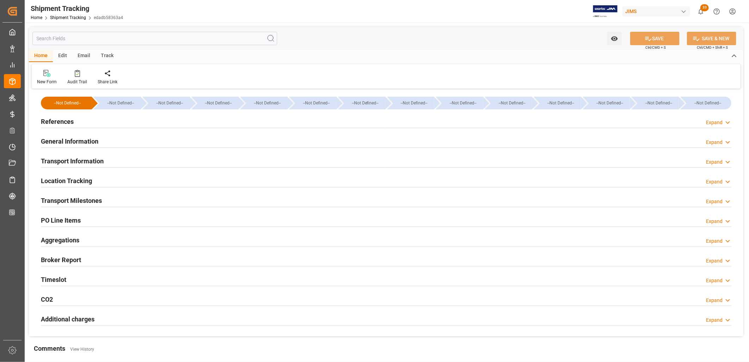
type input "2491.98"
click at [89, 162] on h2 "Transport Information" at bounding box center [72, 161] width 63 height 10
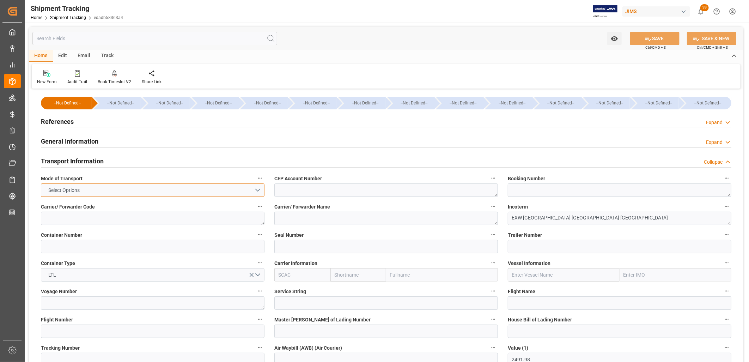
click at [258, 188] on button "Select Options" at bounding box center [153, 189] width 224 height 13
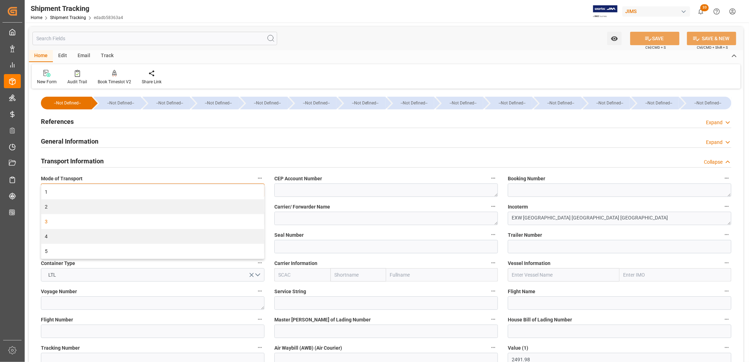
click at [50, 220] on div "3" at bounding box center [152, 221] width 223 height 15
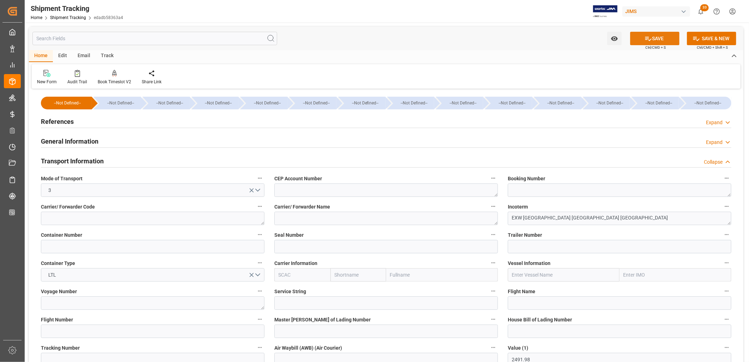
click at [654, 38] on button "SAVE" at bounding box center [654, 38] width 49 height 13
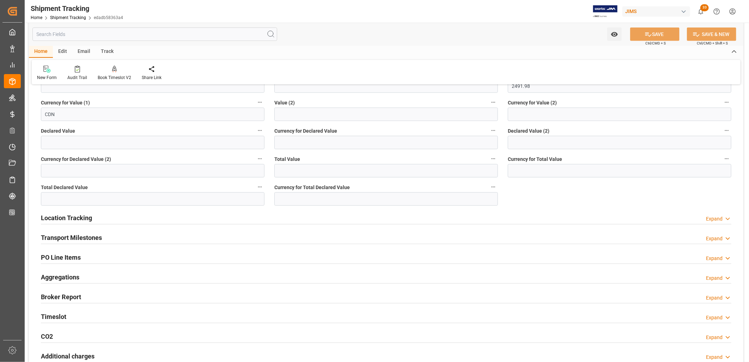
scroll to position [274, 0]
click at [81, 237] on h2 "Transport Milestones" at bounding box center [71, 237] width 61 height 10
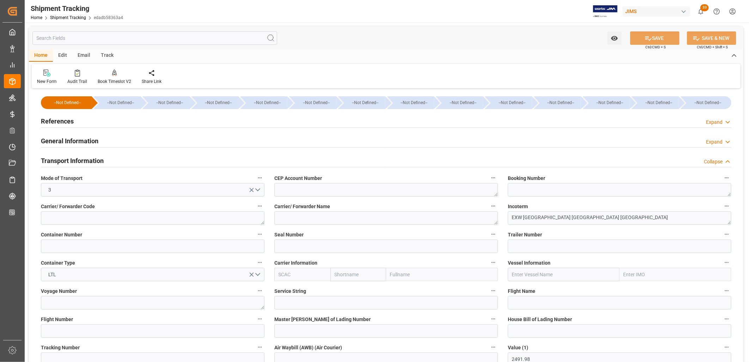
scroll to position [0, 0]
click at [47, 37] on input "text" at bounding box center [154, 38] width 245 height 13
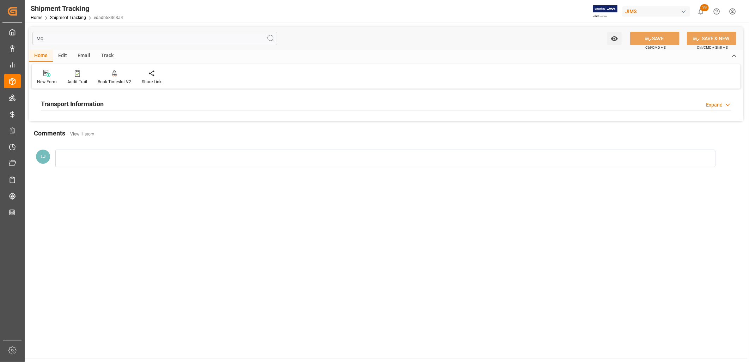
type input "M"
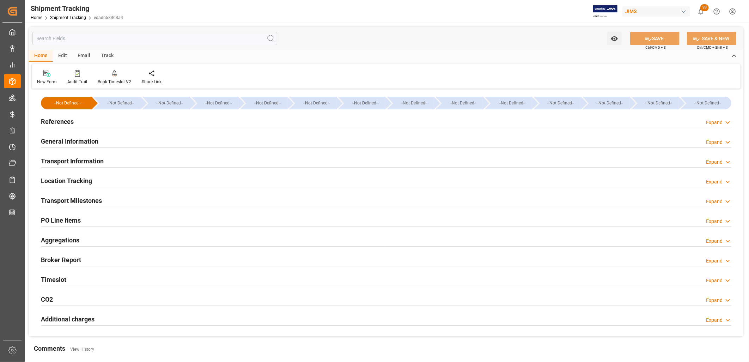
click at [95, 159] on h2 "Transport Information" at bounding box center [72, 161] width 63 height 10
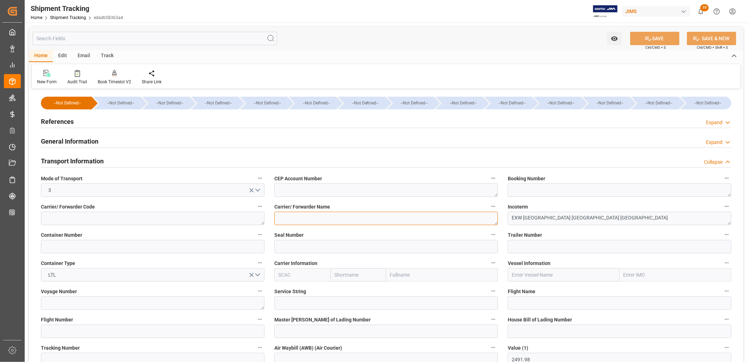
click at [302, 216] on textarea at bounding box center [386, 218] width 224 height 13
type textarea "Other"
click at [81, 220] on textarea at bounding box center [153, 218] width 224 height 13
click at [659, 32] on button "SAVE" at bounding box center [654, 38] width 49 height 13
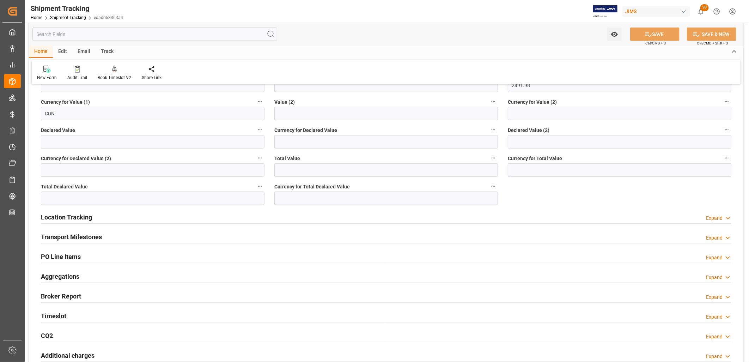
scroll to position [313, 0]
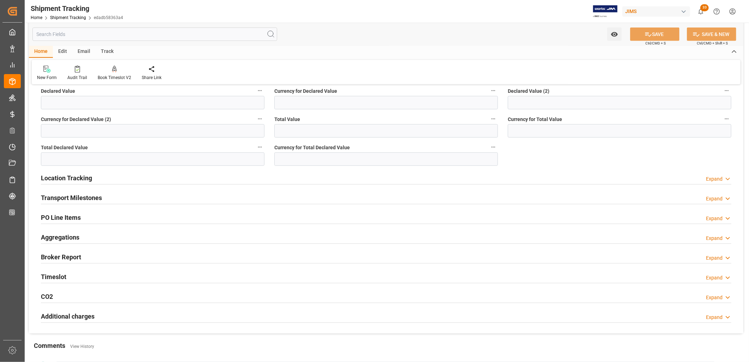
click at [80, 173] on h2 "Location Tracking" at bounding box center [66, 178] width 51 height 10
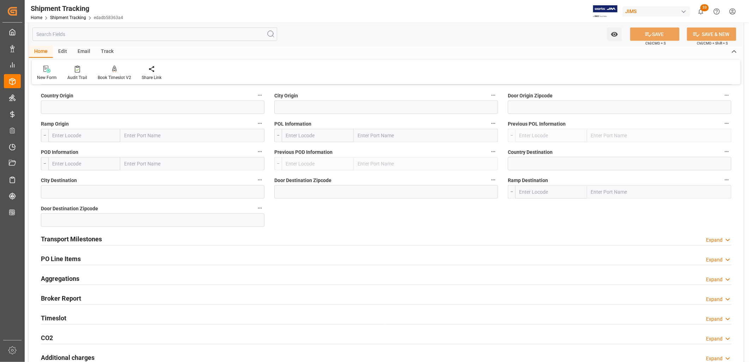
scroll to position [431, 0]
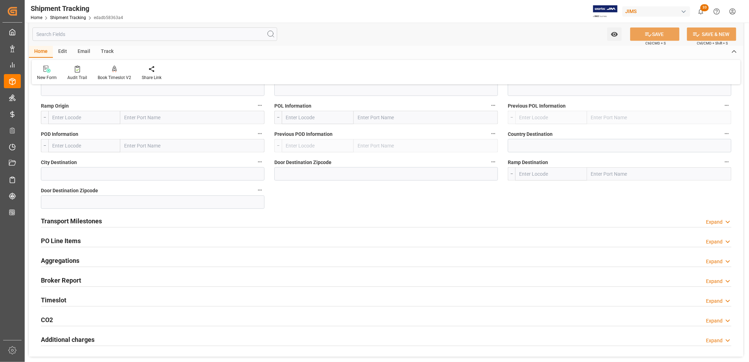
click at [83, 222] on h2 "Transport Milestones" at bounding box center [71, 221] width 61 height 10
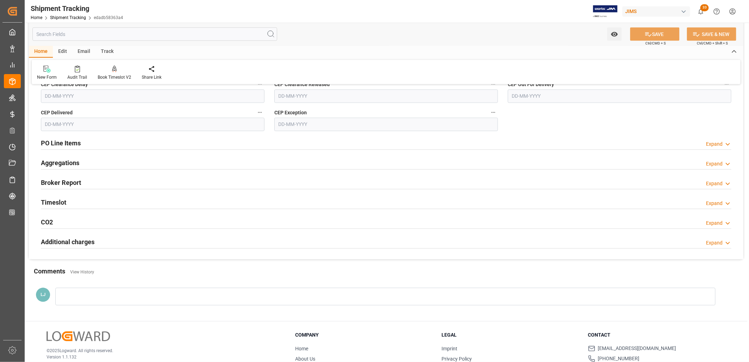
scroll to position [822, 0]
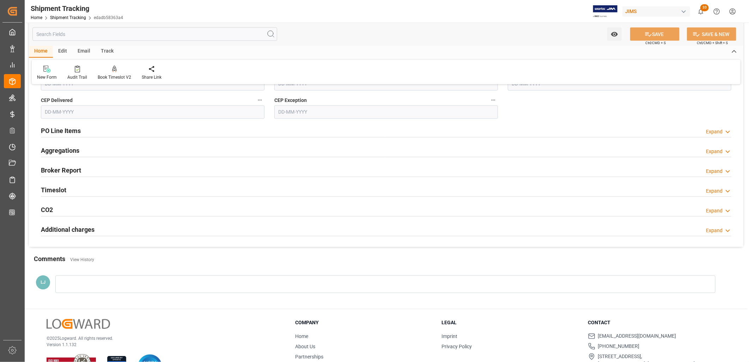
click at [67, 129] on h2 "PO Line Items" at bounding box center [61, 131] width 40 height 10
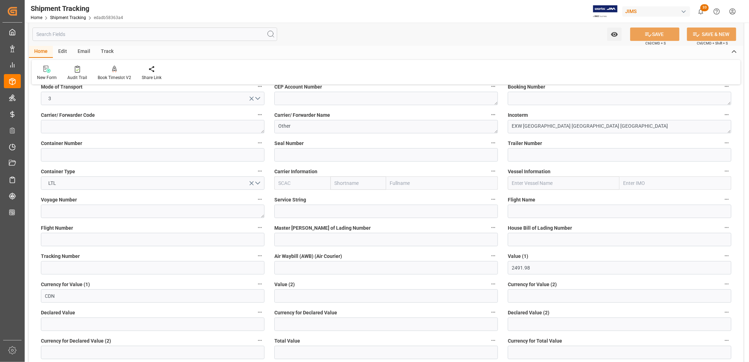
scroll to position [0, 0]
